Goal: Navigation & Orientation: Find specific page/section

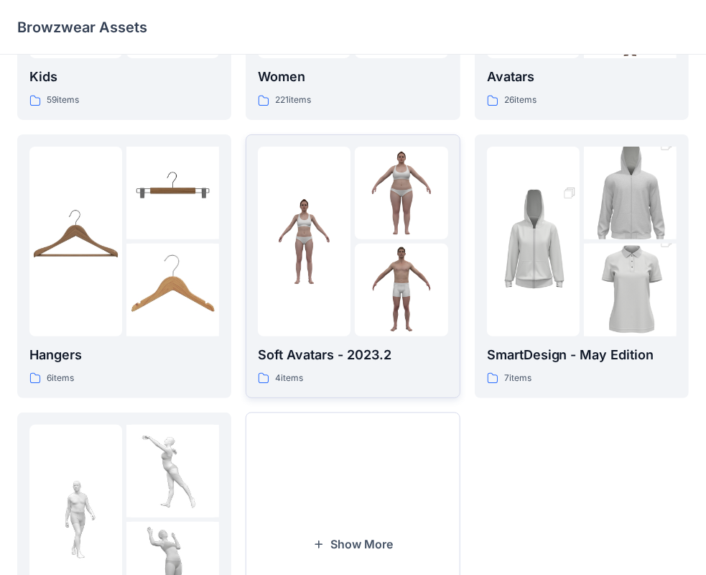
scroll to position [356, 0]
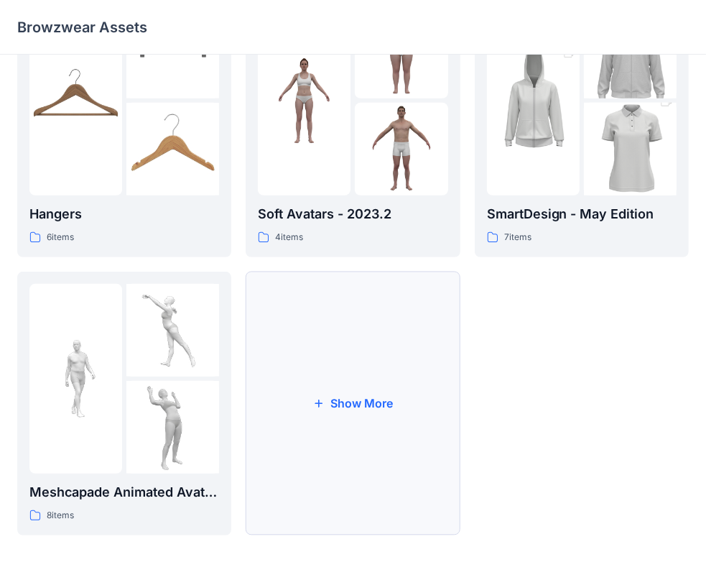
click at [348, 393] on button "Show More" at bounding box center [353, 404] width 214 height 264
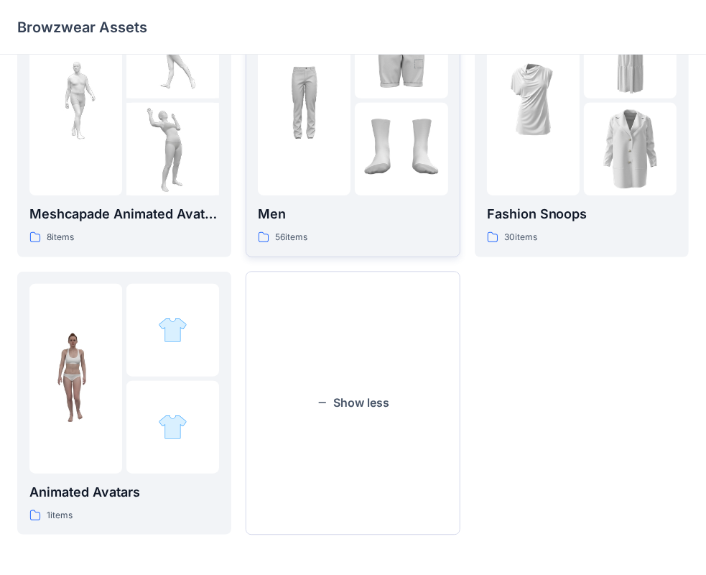
scroll to position [635, 0]
click at [159, 461] on div at bounding box center [172, 427] width 93 height 93
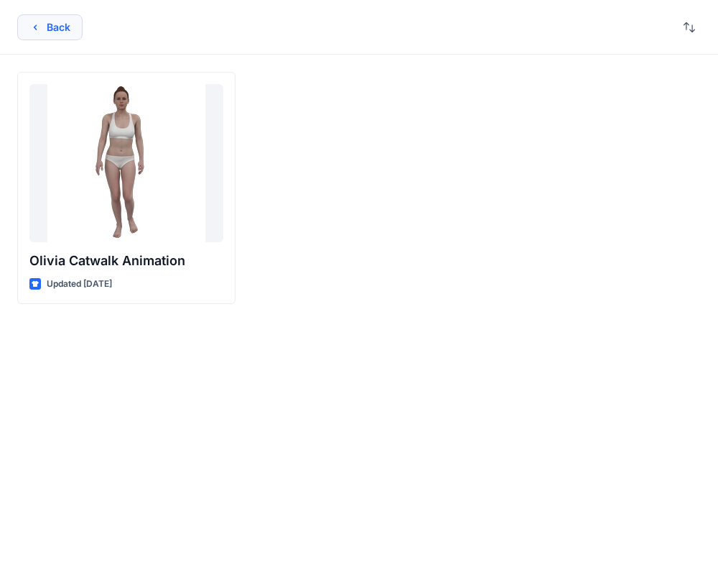
click at [46, 28] on button "Back" at bounding box center [49, 27] width 65 height 26
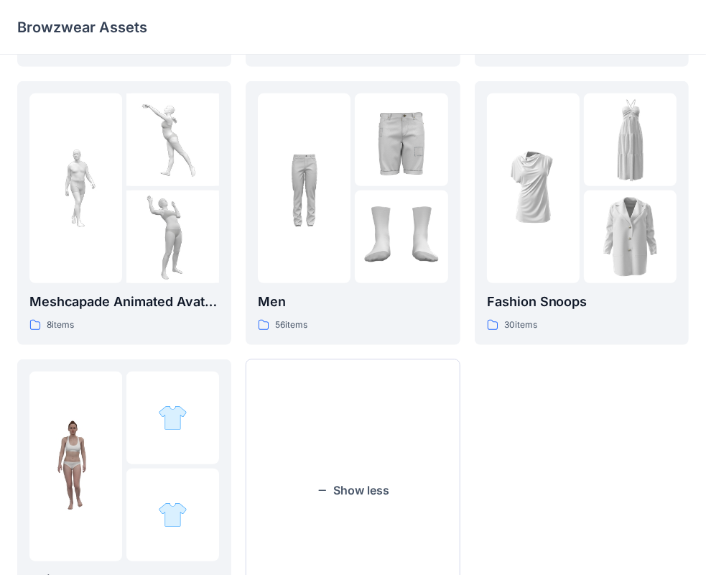
scroll to position [635, 0]
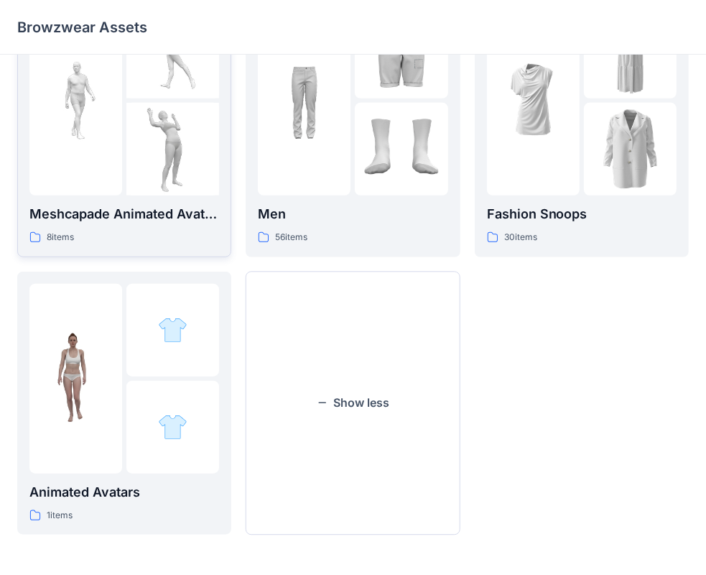
click at [116, 143] on img at bounding box center [75, 100] width 93 height 93
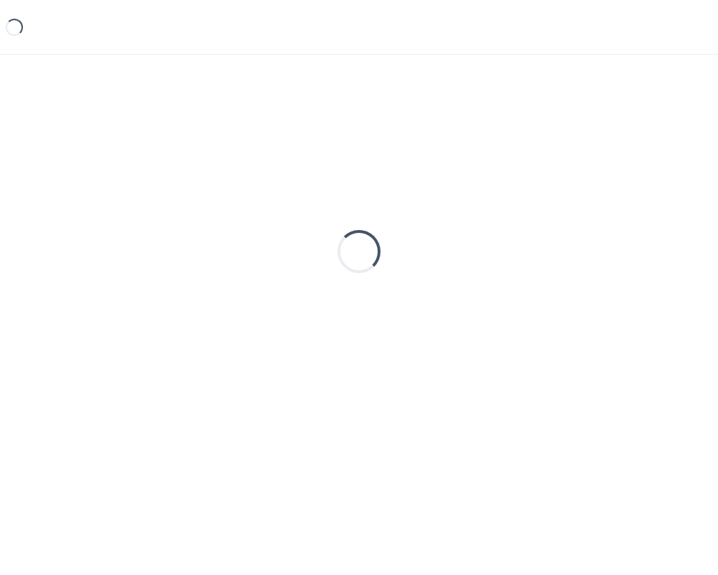
click at [116, 143] on div "Loading..." at bounding box center [359, 251] width 684 height 359
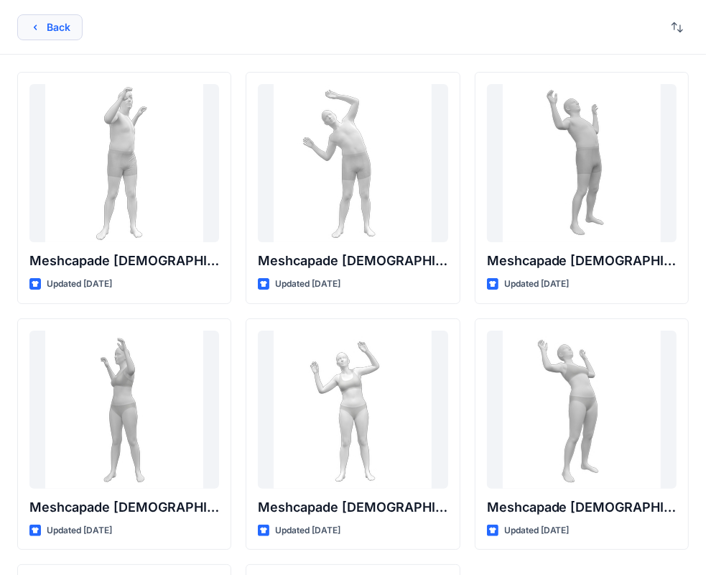
click at [60, 34] on button "Back" at bounding box center [49, 27] width 65 height 26
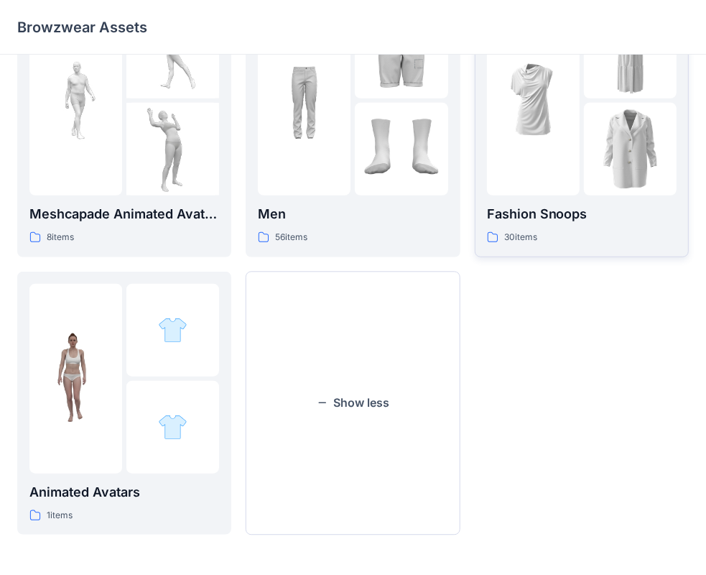
click at [586, 144] on img at bounding box center [630, 149] width 93 height 93
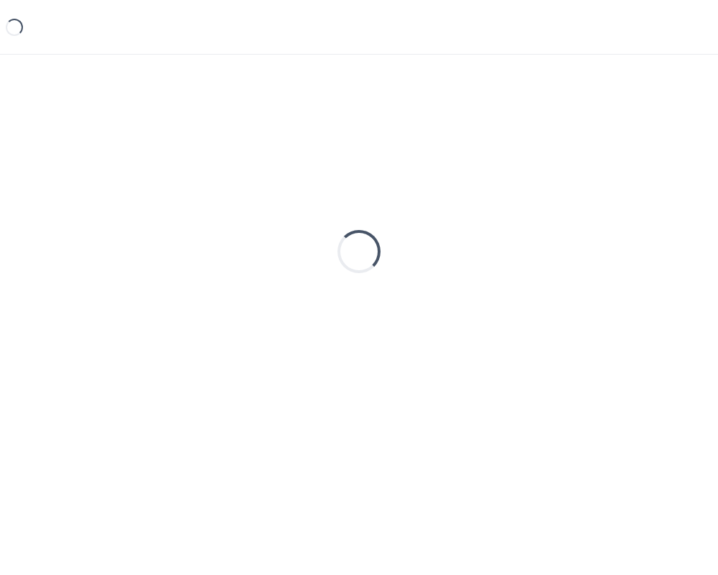
click at [586, 144] on div "Loading..." at bounding box center [359, 251] width 684 height 359
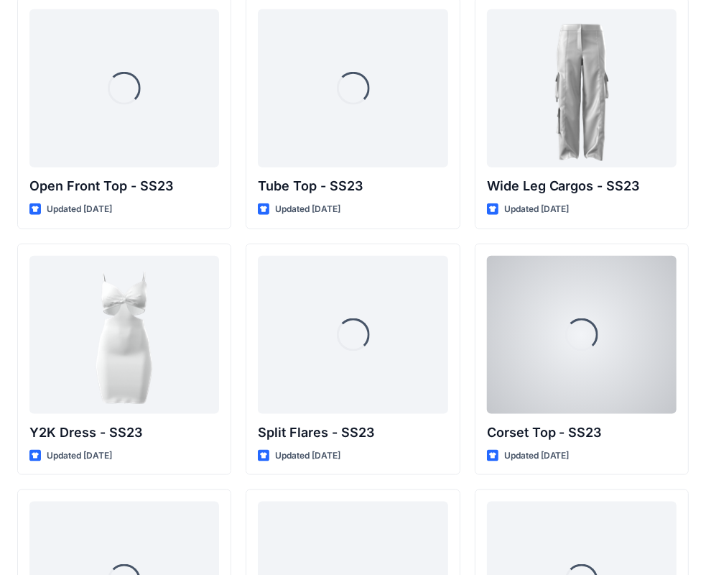
scroll to position [1149, 0]
